Goal: Transaction & Acquisition: Purchase product/service

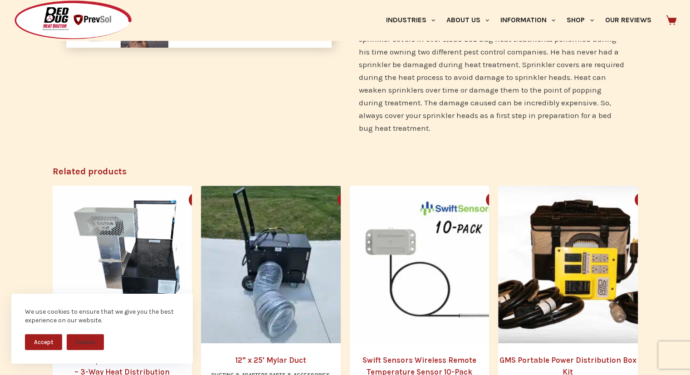
scroll to position [408, 0]
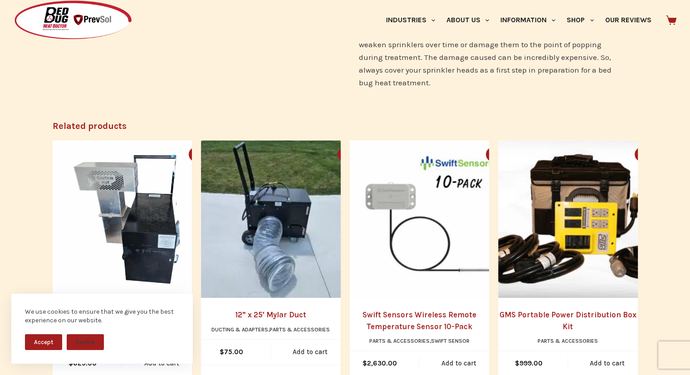
click at [38, 342] on button "Accept" at bounding box center [43, 342] width 37 height 16
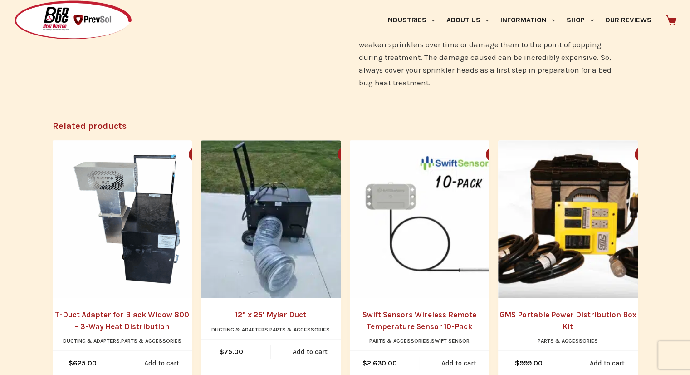
scroll to position [136, 0]
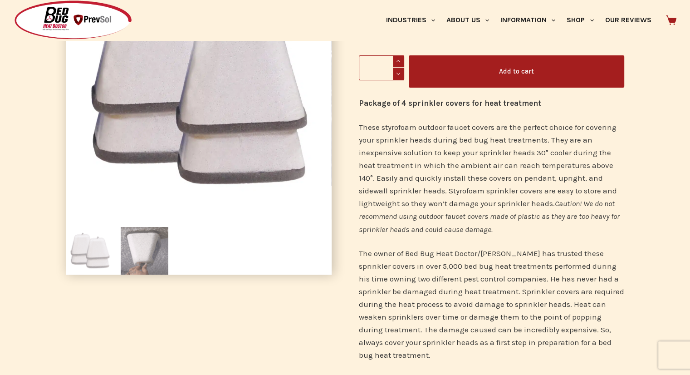
click at [141, 256] on img at bounding box center [145, 251] width 48 height 48
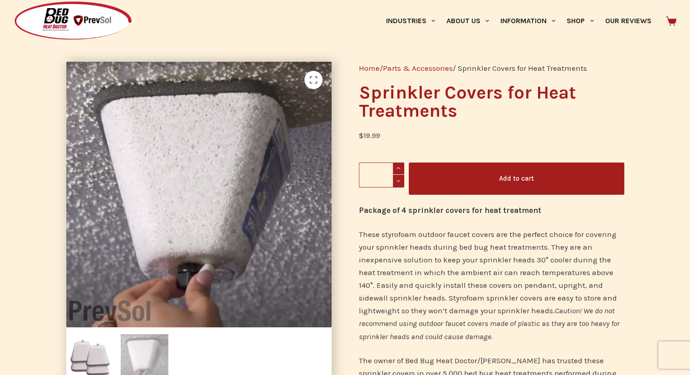
scroll to position [0, 0]
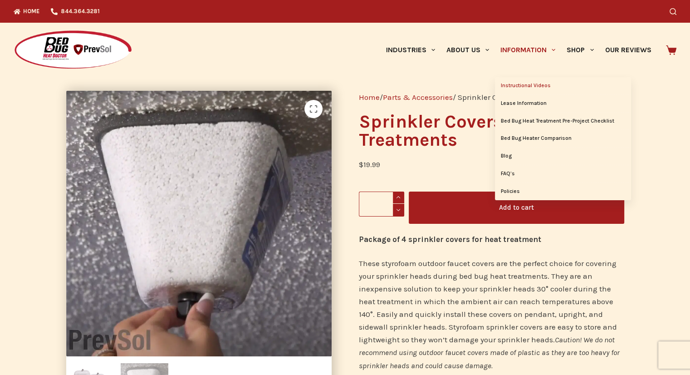
click at [527, 87] on link "Instructional Videos" at bounding box center [563, 85] width 136 height 17
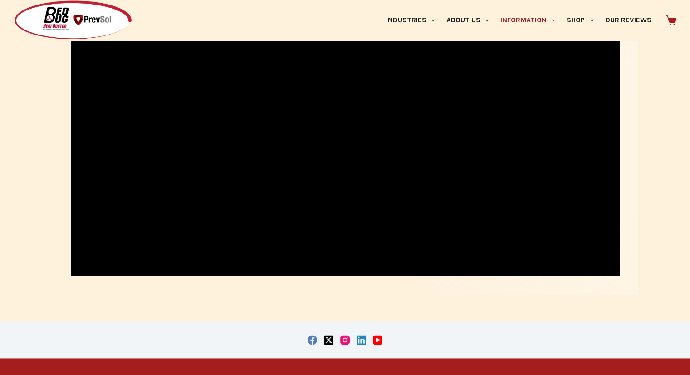
scroll to position [1006, 0]
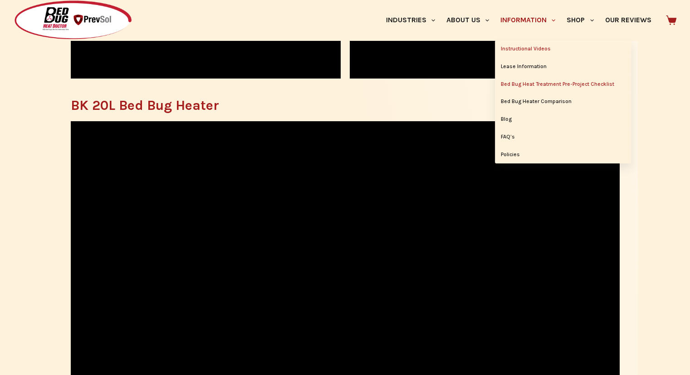
click at [542, 86] on link "Bed Bug Heat Treatment Pre-Project Checklist" at bounding box center [563, 84] width 136 height 17
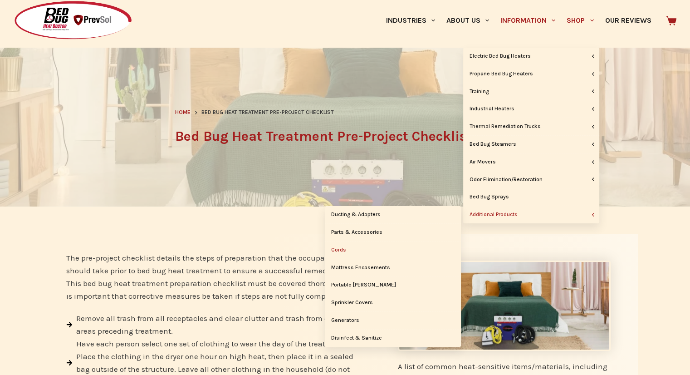
scroll to position [45, 0]
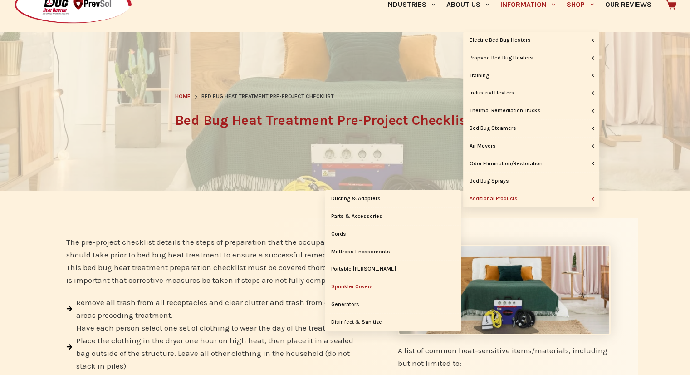
click at [367, 285] on link "Sprinkler Covers" at bounding box center [393, 286] width 136 height 17
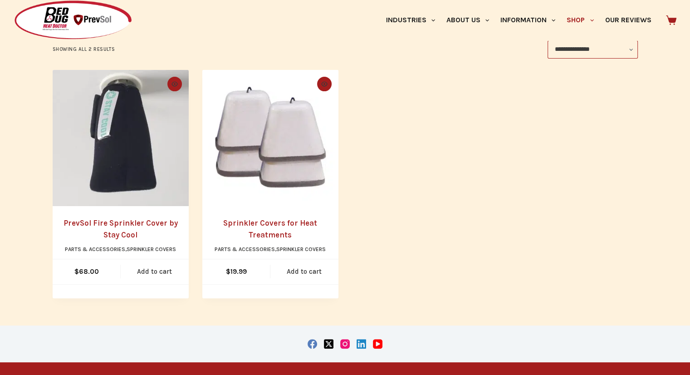
scroll to position [181, 0]
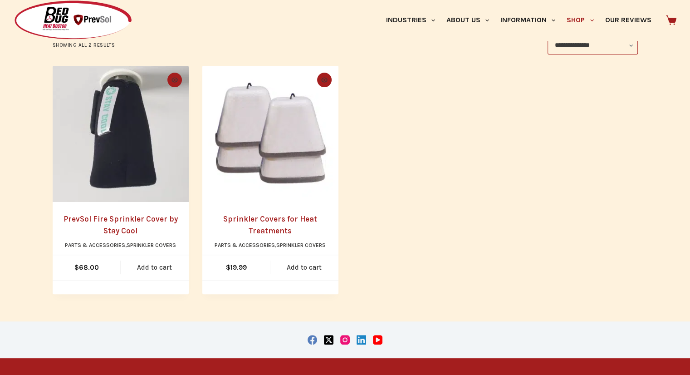
click at [263, 236] on h2 "Sprinkler Covers for Heat Treatments" at bounding box center [270, 224] width 118 height 23
click at [263, 229] on link "Sprinkler Covers for Heat Treatments" at bounding box center [270, 224] width 94 height 21
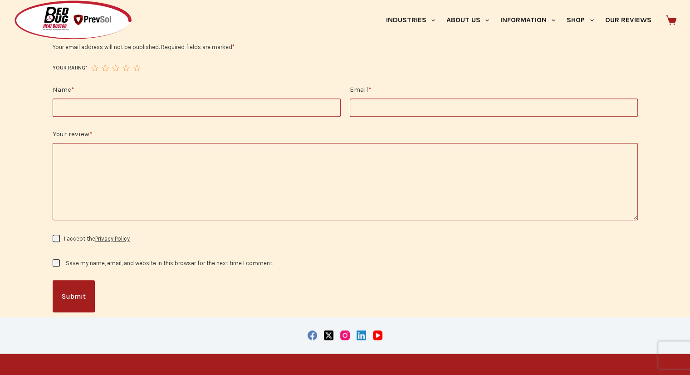
scroll to position [907, 0]
